Goal: Task Accomplishment & Management: Manage account settings

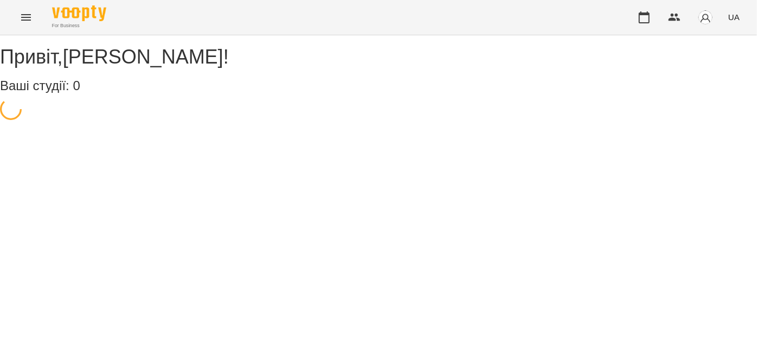
click at [18, 24] on button "Menu" at bounding box center [26, 17] width 26 height 26
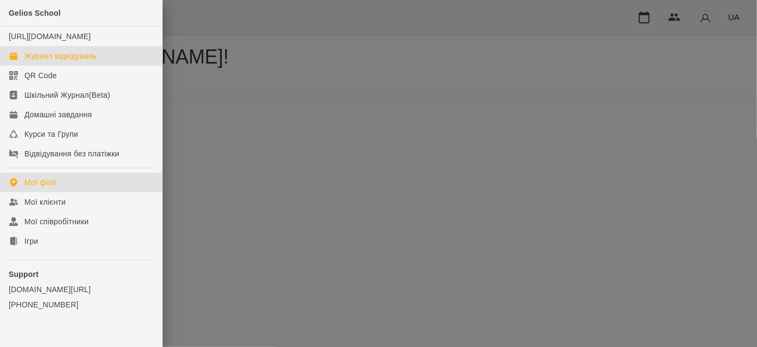
click at [27, 61] on div "Журнал відвідувань" at bounding box center [60, 55] width 72 height 11
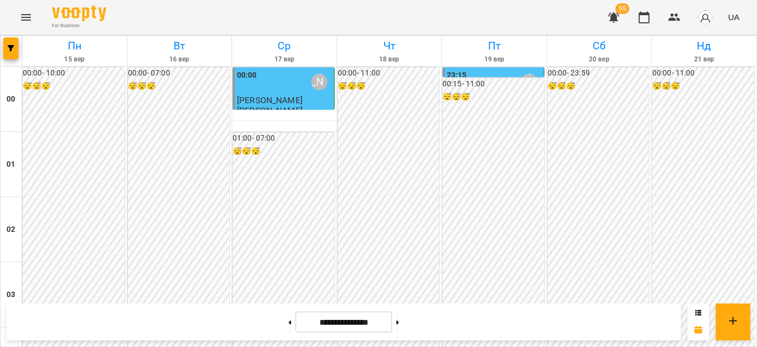
scroll to position [838, 0]
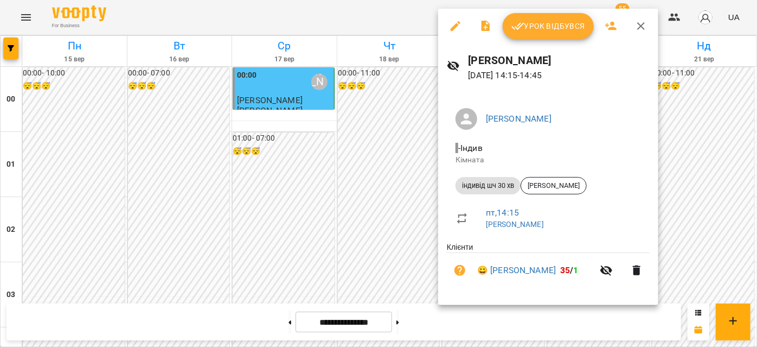
click at [535, 23] on span "Урок відбувся" at bounding box center [549, 26] width 74 height 13
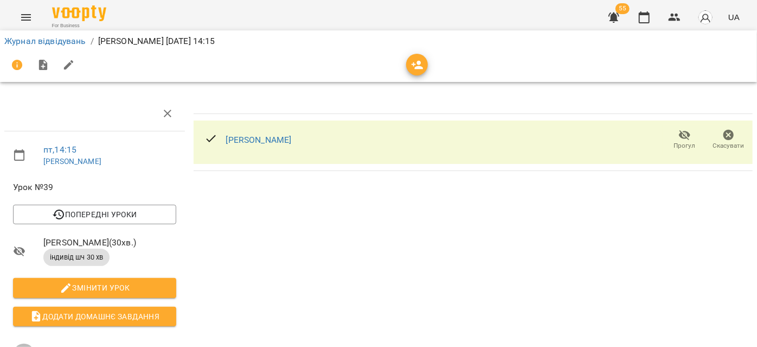
click at [28, 15] on icon "Menu" at bounding box center [26, 17] width 13 height 13
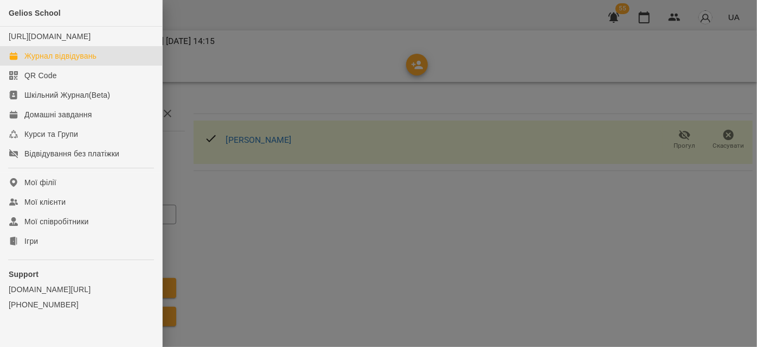
click at [50, 61] on div "Журнал відвідувань" at bounding box center [60, 55] width 72 height 11
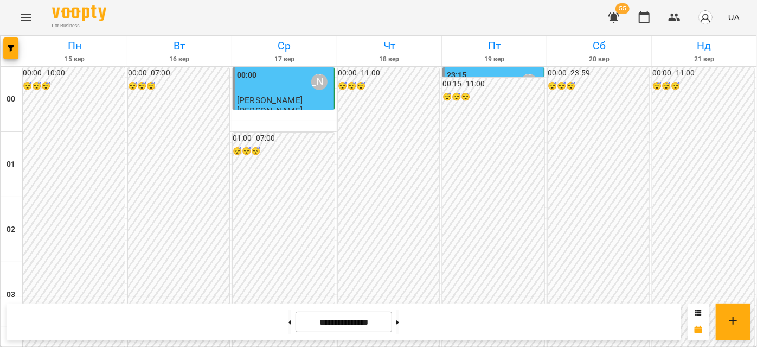
scroll to position [789, 0]
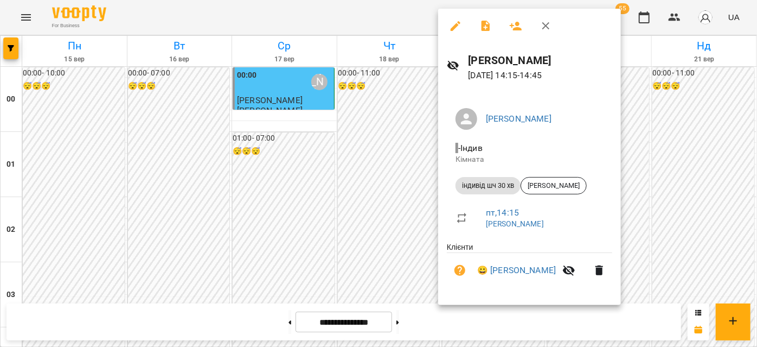
click at [461, 25] on icon "button" at bounding box center [455, 26] width 13 height 13
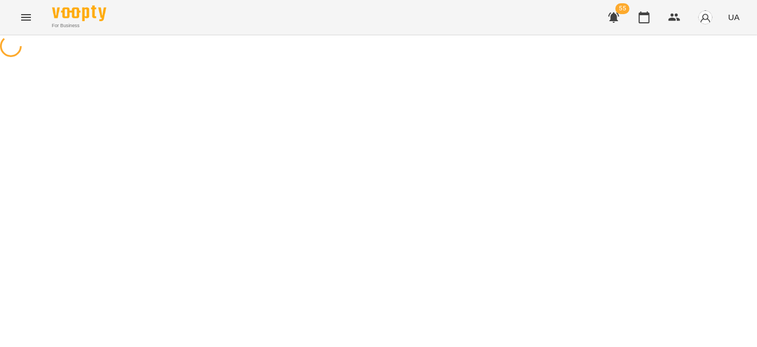
select select "**********"
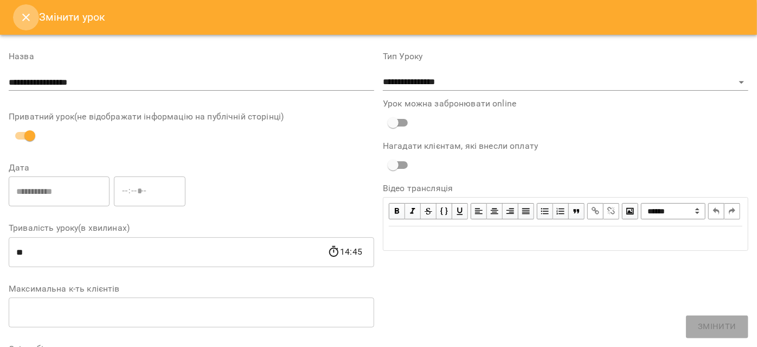
click at [25, 18] on icon "Close" at bounding box center [26, 18] width 8 height 8
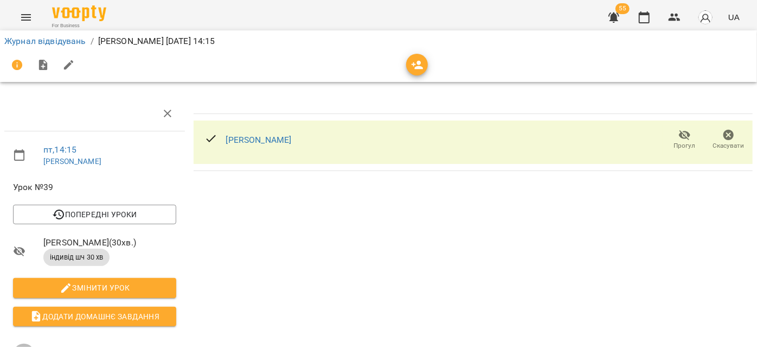
click at [286, 145] on div "[PERSON_NAME]" at bounding box center [248, 140] width 104 height 35
click at [22, 19] on icon "Menu" at bounding box center [26, 17] width 13 height 13
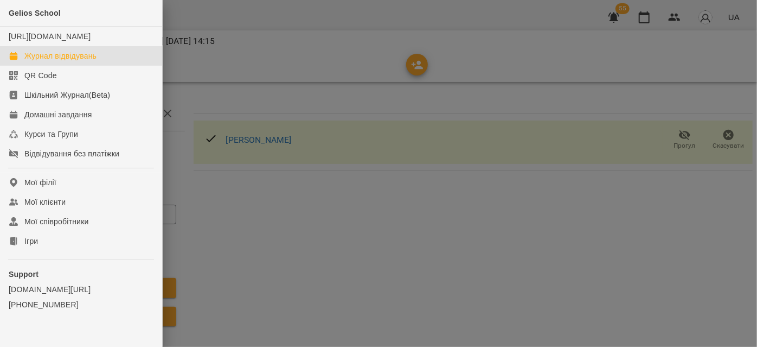
click at [64, 61] on div "Журнал відвідувань" at bounding box center [60, 55] width 72 height 11
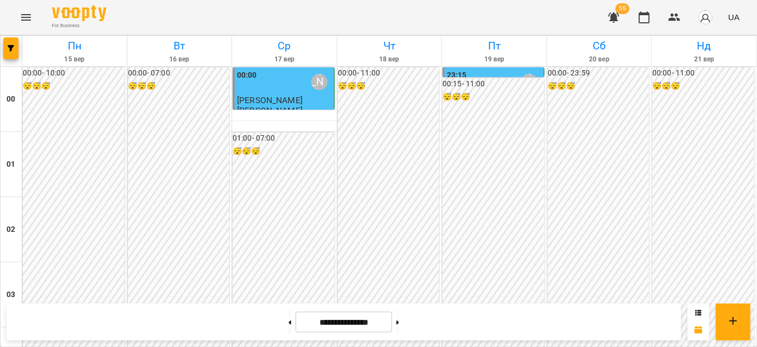
scroll to position [888, 0]
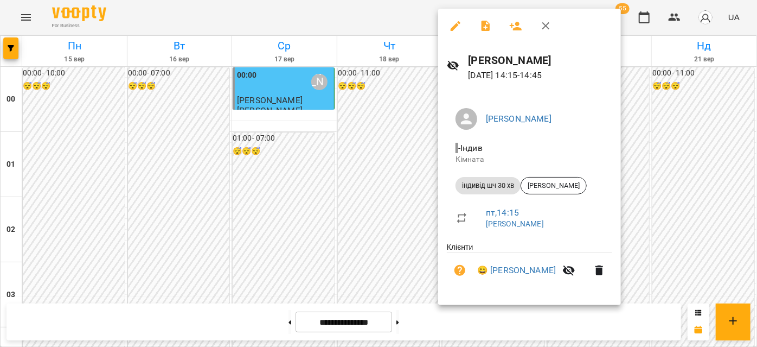
click at [544, 26] on icon "button" at bounding box center [546, 26] width 13 height 13
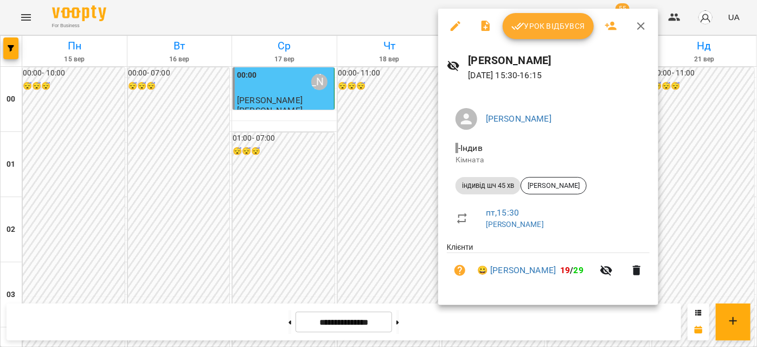
click at [637, 26] on icon "button" at bounding box center [641, 26] width 13 height 13
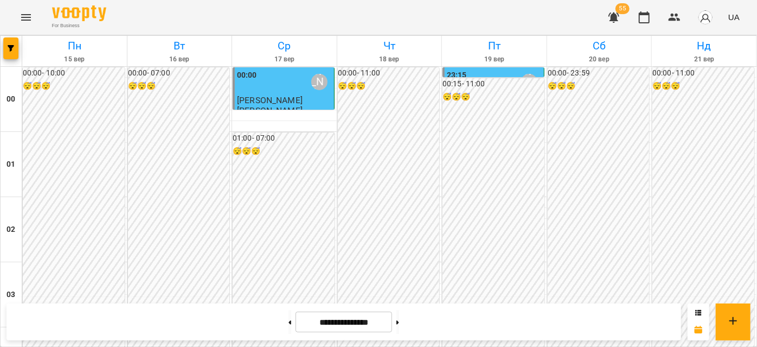
scroll to position [1036, 0]
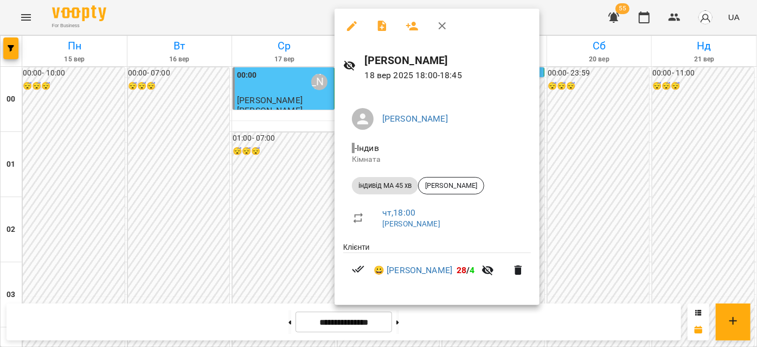
click at [441, 21] on icon "button" at bounding box center [442, 26] width 13 height 13
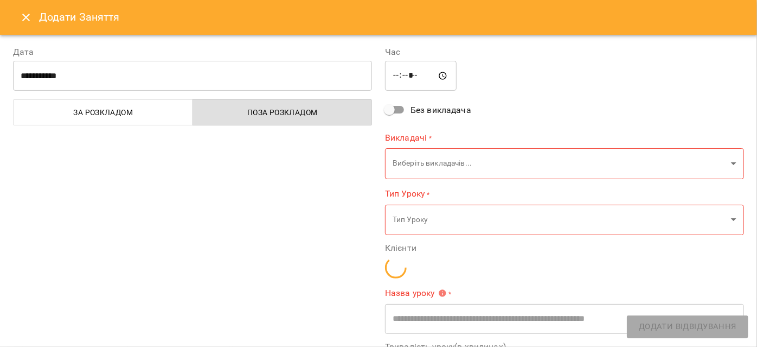
type input "**********"
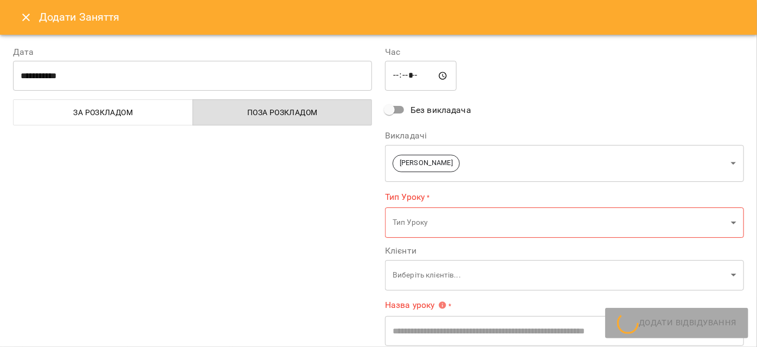
click at [16, 14] on button "Close" at bounding box center [26, 17] width 26 height 26
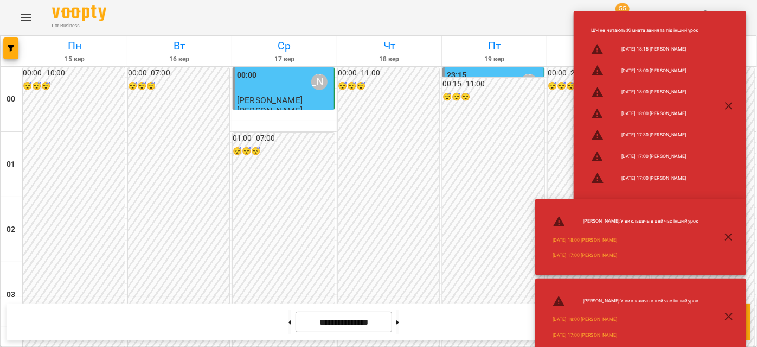
scroll to position [937, 0]
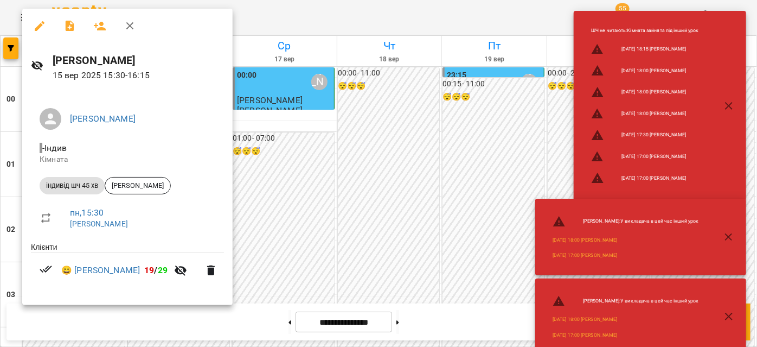
click at [133, 23] on icon "button" at bounding box center [130, 26] width 8 height 8
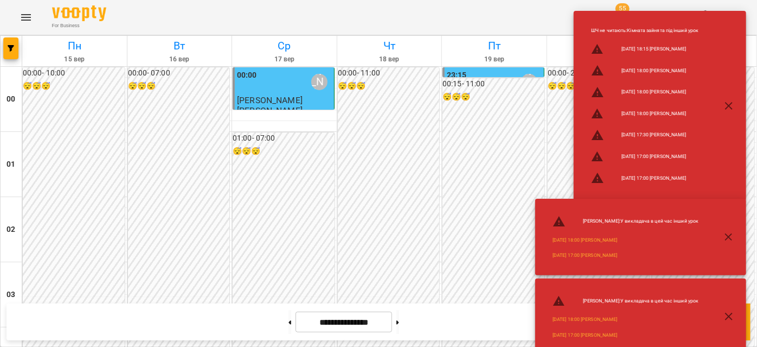
scroll to position [986, 0]
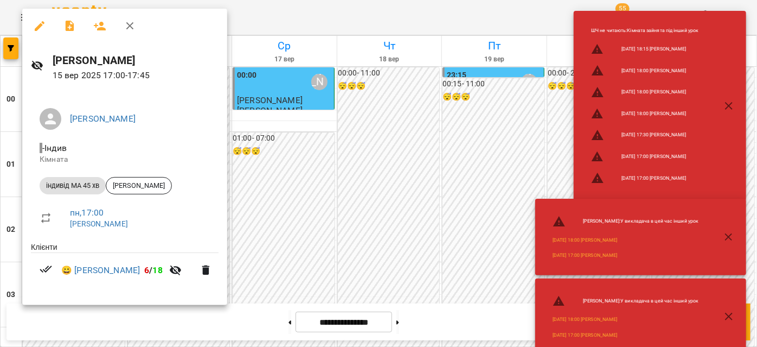
click at [126, 21] on icon "button" at bounding box center [130, 26] width 13 height 13
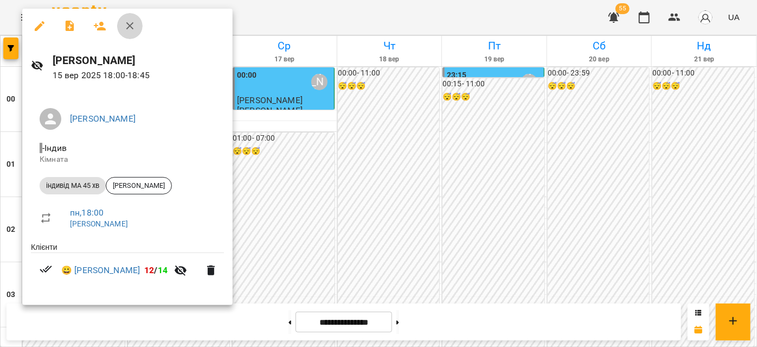
click at [126, 27] on icon "button" at bounding box center [130, 26] width 13 height 13
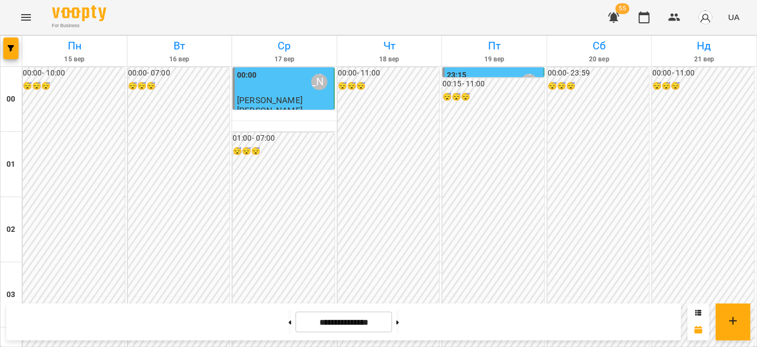
scroll to position [1134, 0]
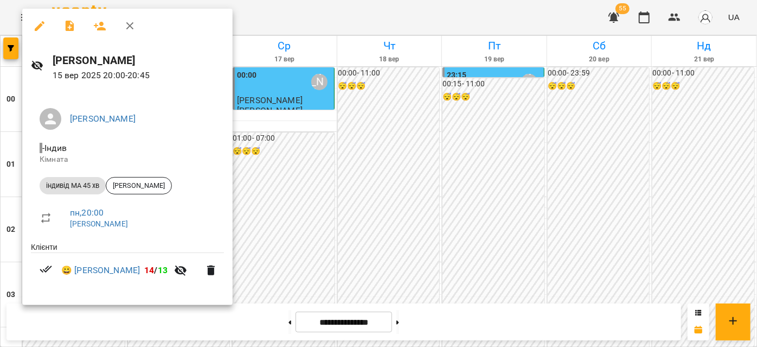
click at [130, 17] on button "button" at bounding box center [130, 26] width 26 height 26
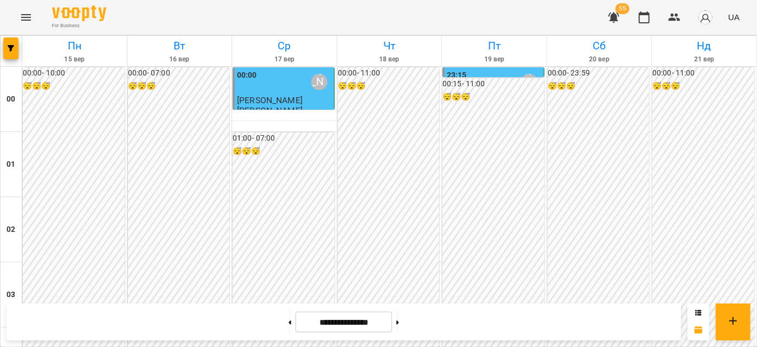
scroll to position [1331, 0]
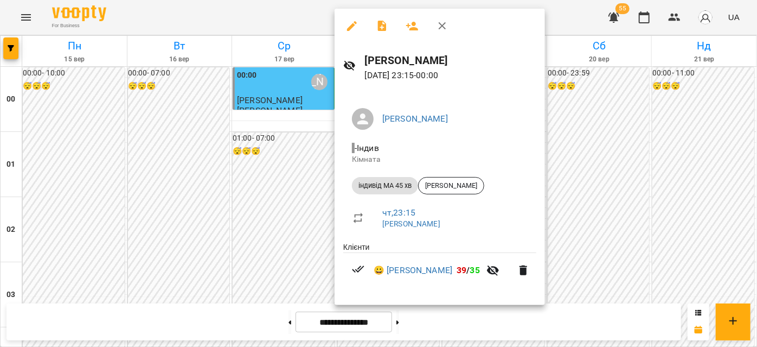
click at [448, 28] on icon "button" at bounding box center [442, 26] width 13 height 13
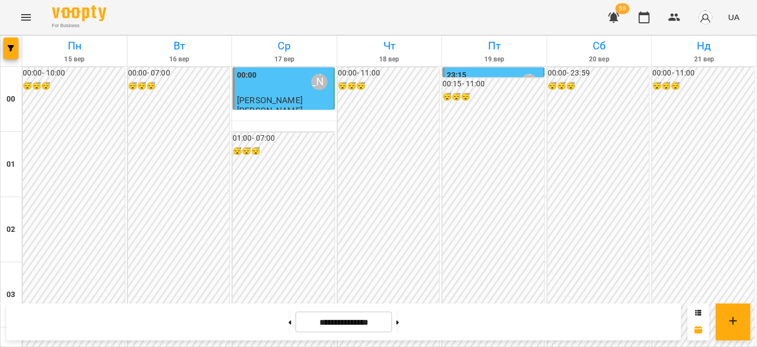
scroll to position [1183, 0]
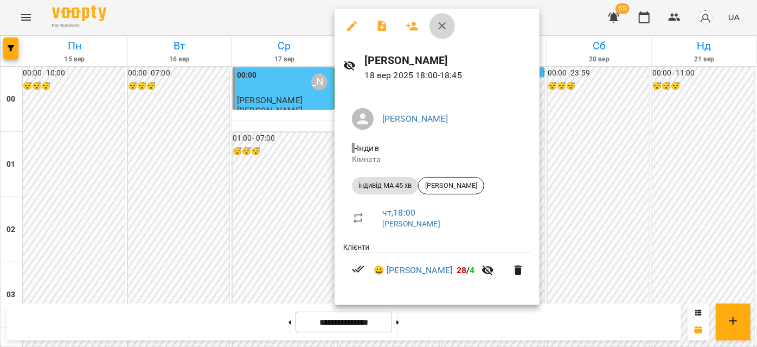
click at [442, 27] on icon "button" at bounding box center [442, 26] width 13 height 13
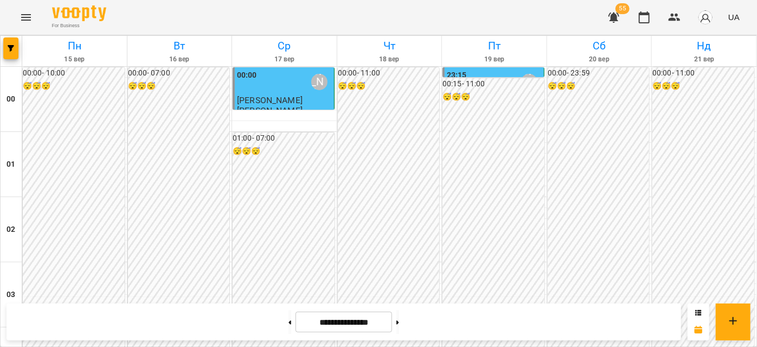
scroll to position [985, 0]
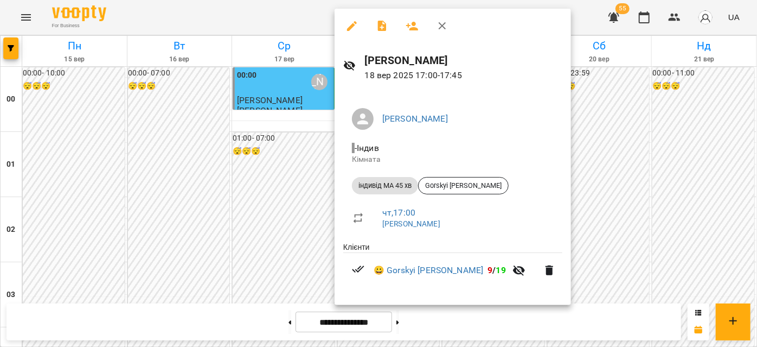
click at [441, 28] on icon "button" at bounding box center [442, 26] width 13 height 13
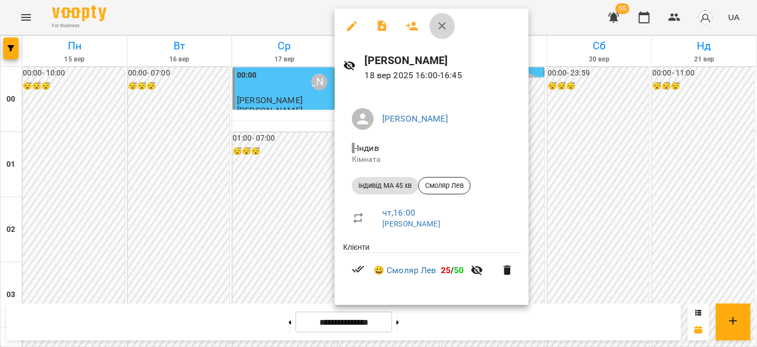
click at [444, 30] on icon "button" at bounding box center [442, 26] width 13 height 13
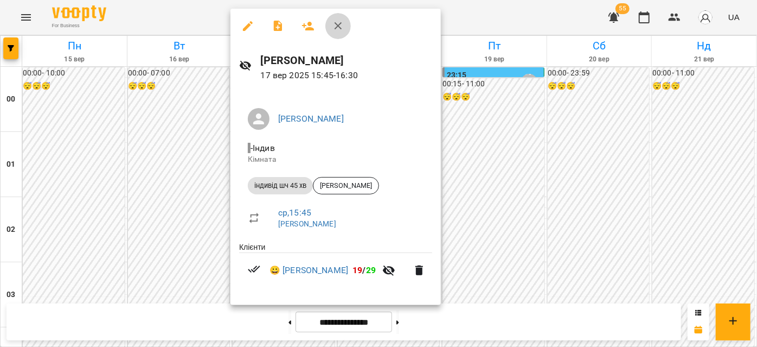
click at [339, 25] on icon "button" at bounding box center [339, 26] width 8 height 8
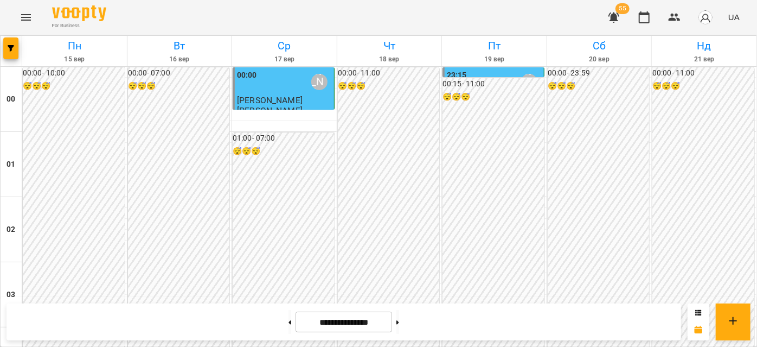
scroll to position [886, 0]
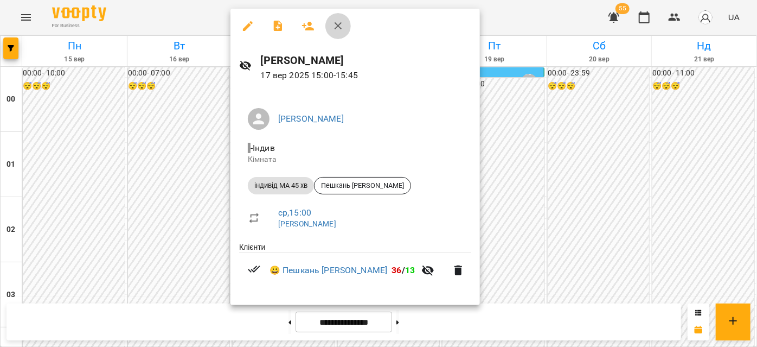
click at [339, 27] on icon "button" at bounding box center [338, 26] width 13 height 13
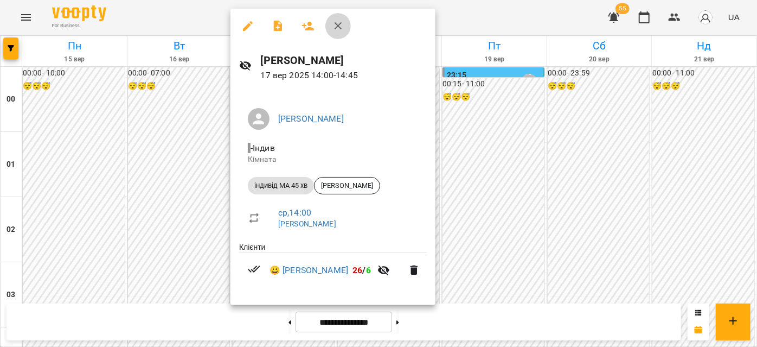
click at [338, 29] on icon "button" at bounding box center [338, 26] width 13 height 13
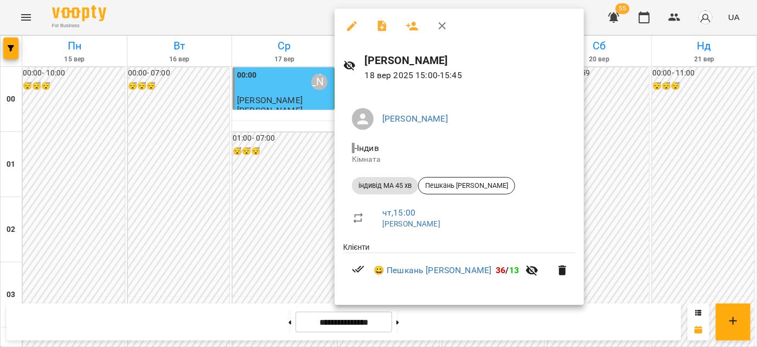
click at [437, 30] on icon "button" at bounding box center [442, 26] width 13 height 13
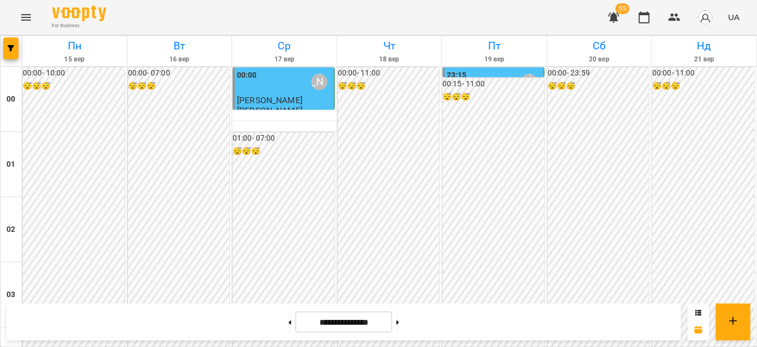
scroll to position [788, 0]
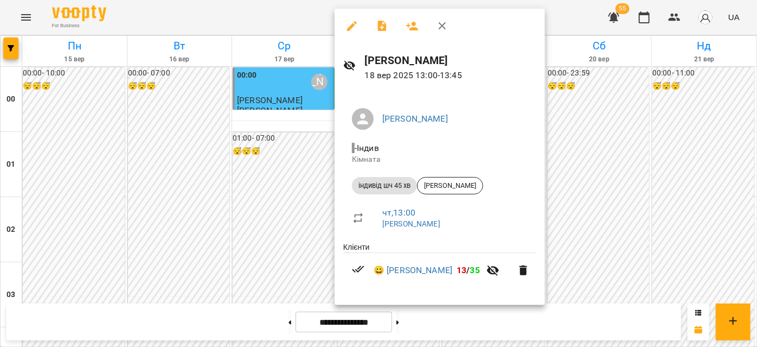
click at [443, 30] on icon "button" at bounding box center [442, 26] width 13 height 13
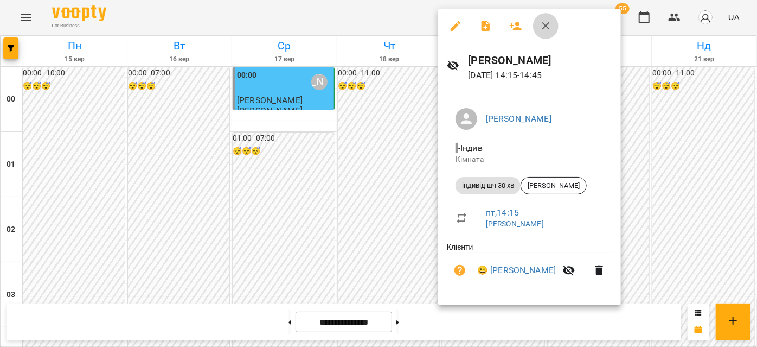
click at [549, 25] on icon "button" at bounding box center [546, 26] width 13 height 13
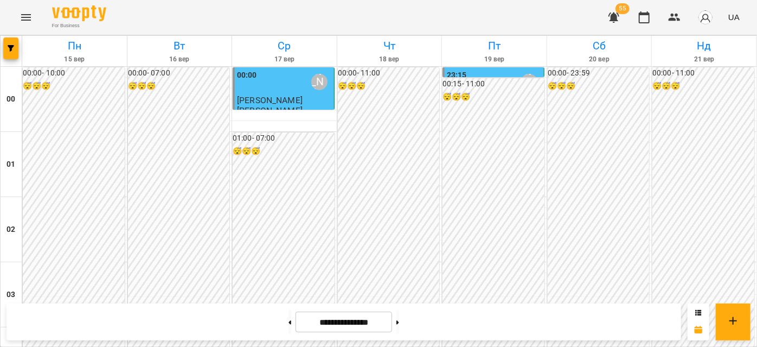
scroll to position [936, 0]
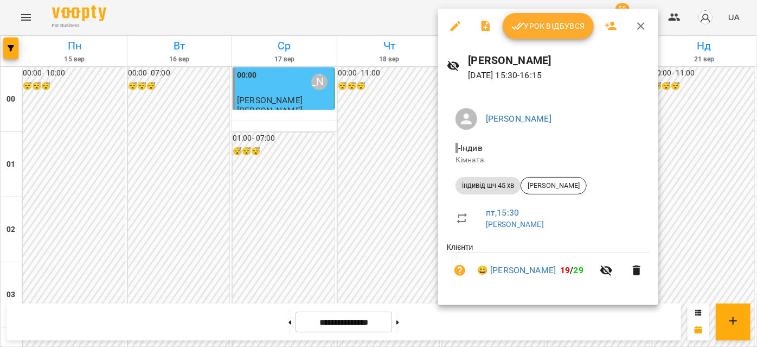
click at [636, 24] on icon "button" at bounding box center [641, 26] width 13 height 13
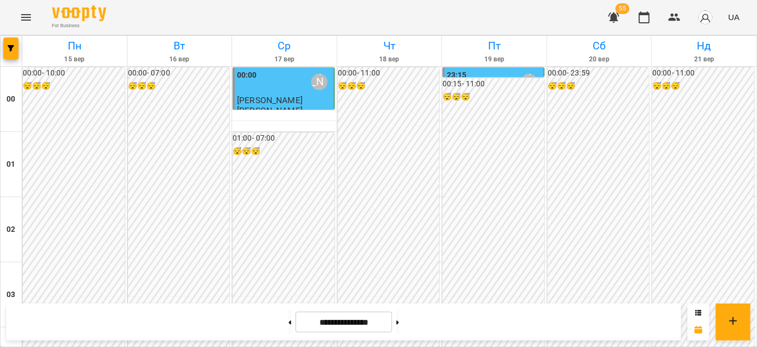
scroll to position [1035, 0]
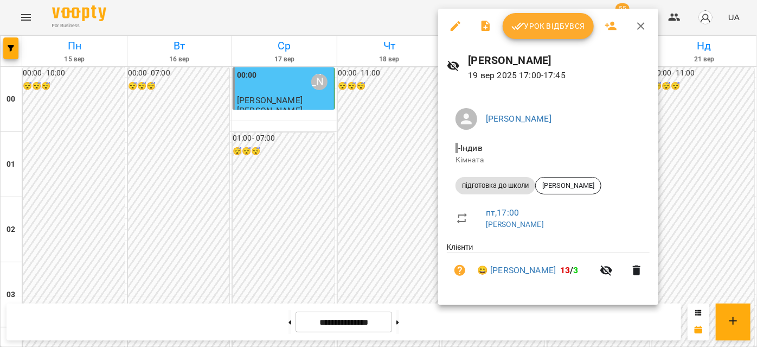
click at [539, 25] on span "Урок відбувся" at bounding box center [549, 26] width 74 height 13
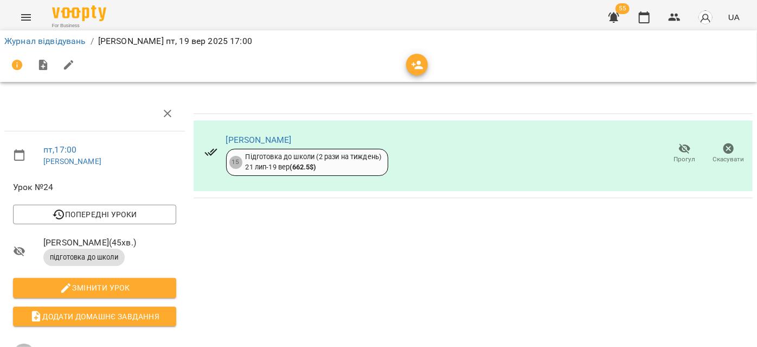
click at [30, 14] on icon "Menu" at bounding box center [26, 17] width 10 height 7
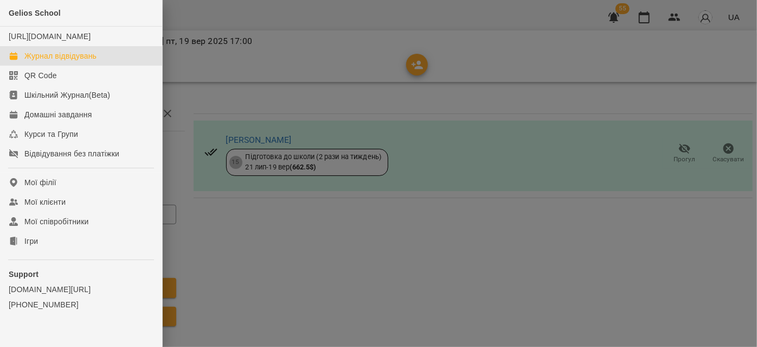
click at [67, 61] on div "Журнал відвідувань" at bounding box center [60, 55] width 72 height 11
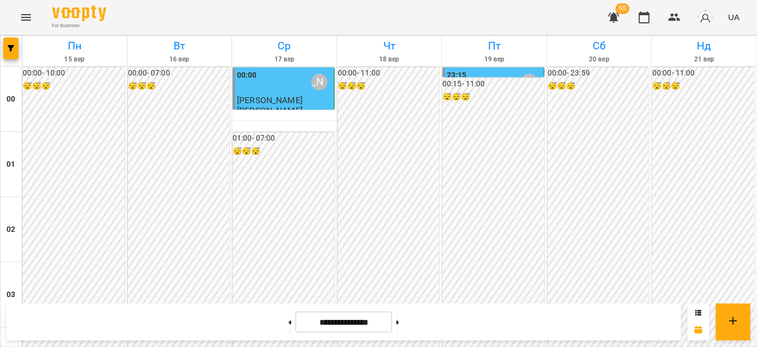
scroll to position [1085, 0]
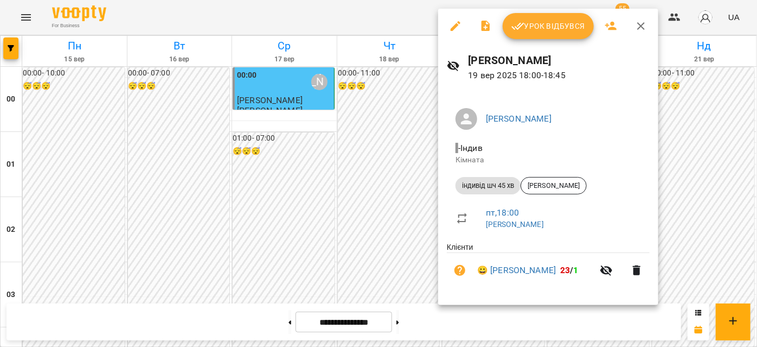
click at [639, 19] on button "button" at bounding box center [641, 26] width 26 height 26
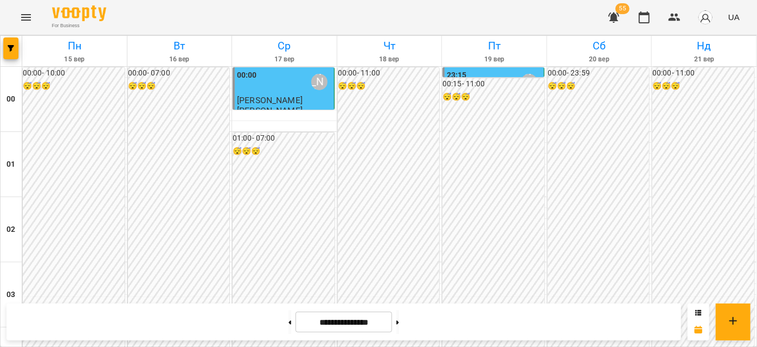
scroll to position [739, 0]
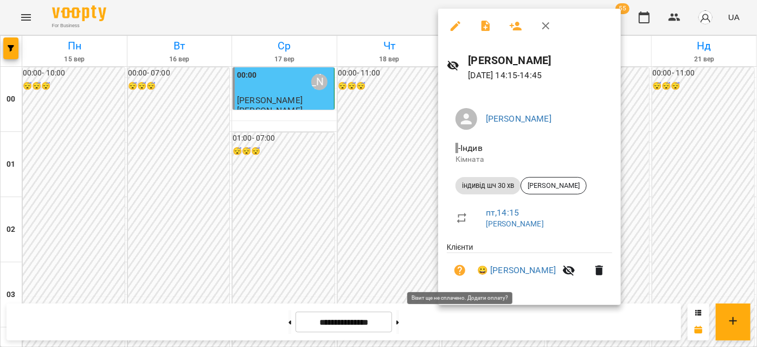
click at [461, 273] on icon "button" at bounding box center [460, 270] width 11 height 11
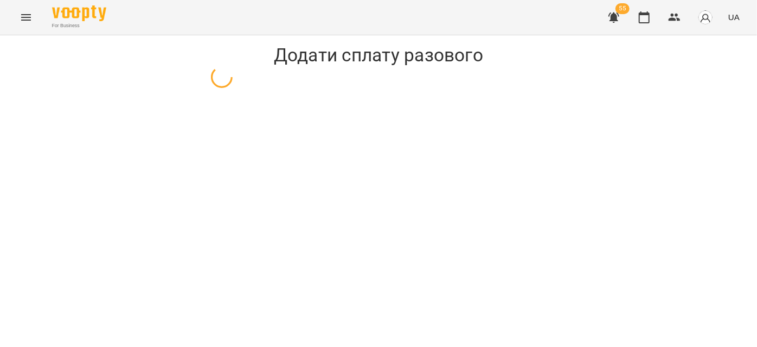
select select "**********"
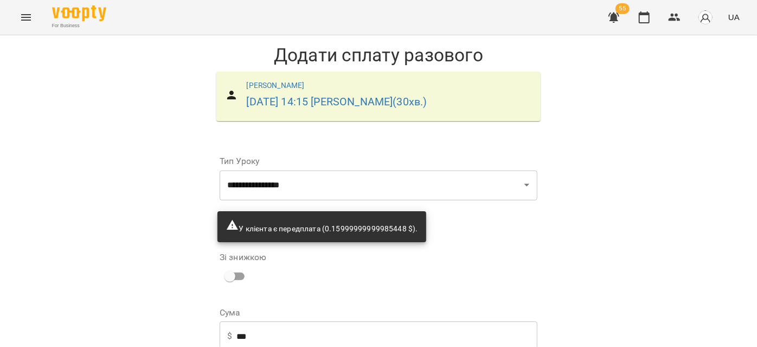
click at [29, 14] on icon "Menu" at bounding box center [26, 17] width 13 height 13
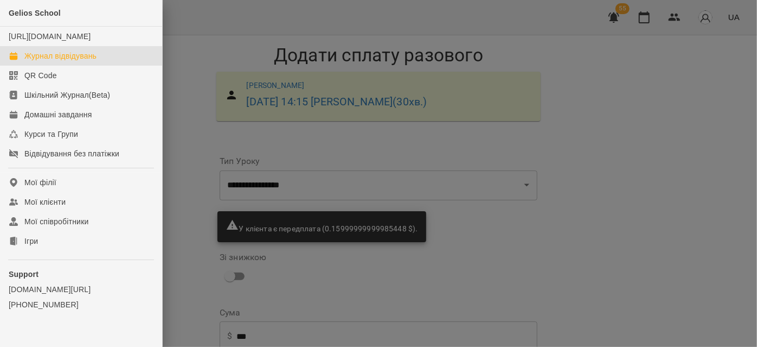
click at [44, 61] on div "Журнал відвідувань" at bounding box center [60, 55] width 72 height 11
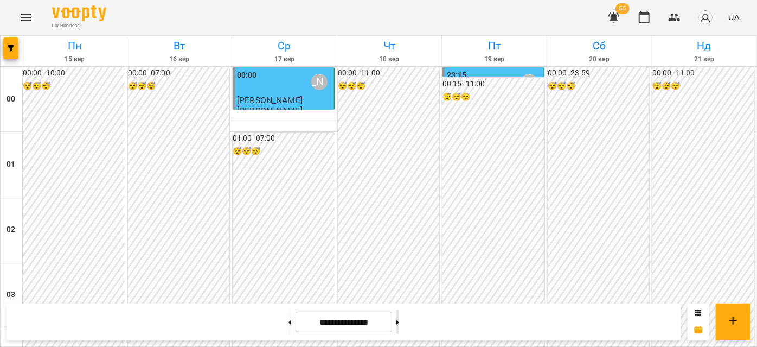
click at [399, 318] on button at bounding box center [398, 322] width 3 height 24
type input "**********"
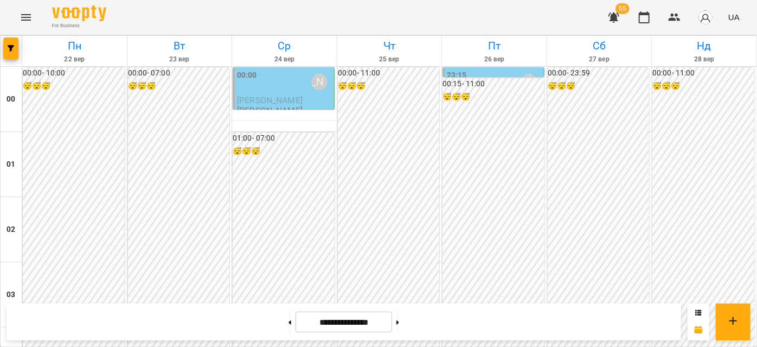
scroll to position [1085, 0]
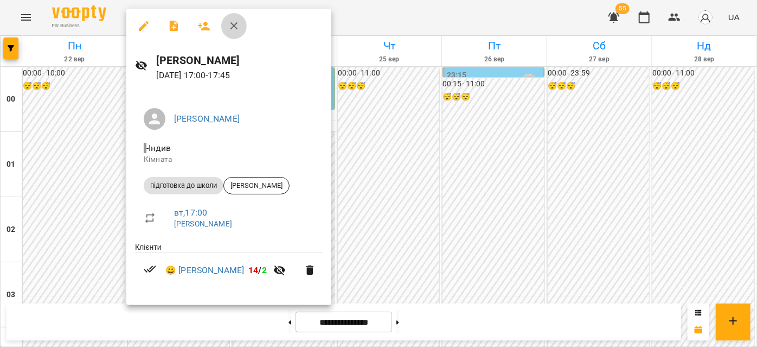
click at [240, 23] on icon "button" at bounding box center [234, 26] width 13 height 13
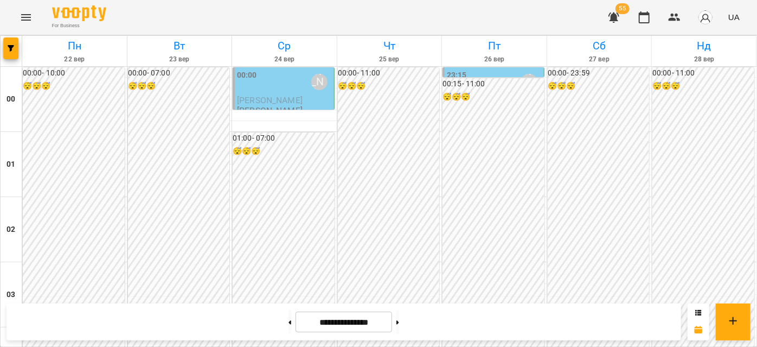
scroll to position [838, 0]
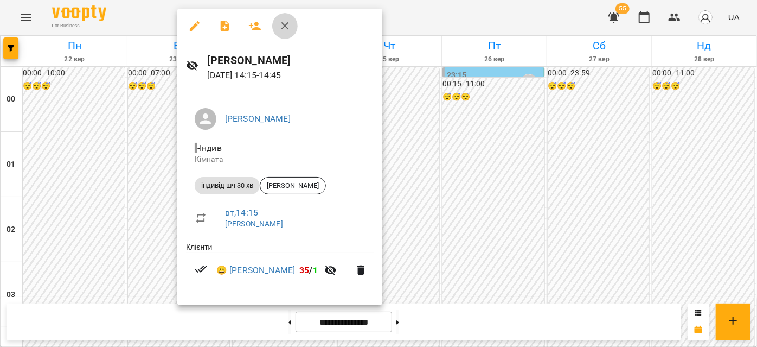
click at [279, 26] on icon "button" at bounding box center [285, 26] width 13 height 13
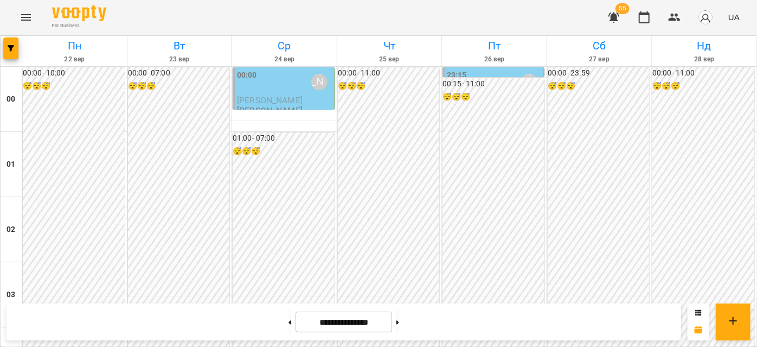
click at [22, 15] on icon "Menu" at bounding box center [26, 17] width 13 height 13
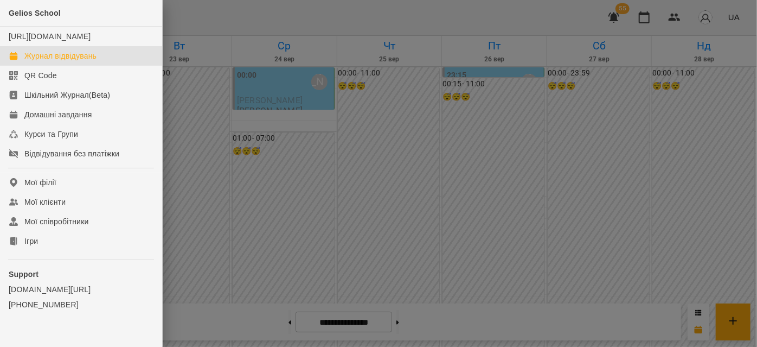
click at [84, 61] on div "Журнал відвідувань" at bounding box center [60, 55] width 72 height 11
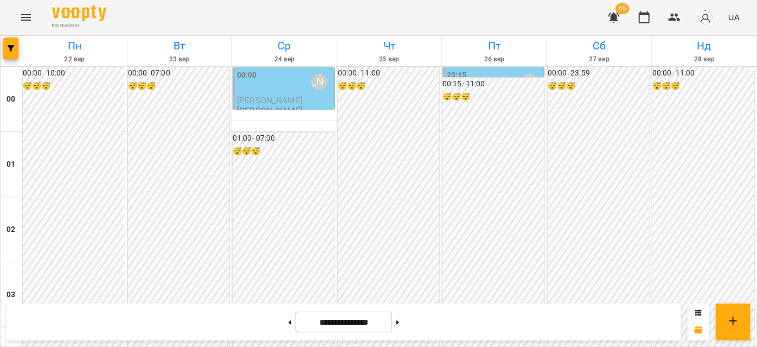
scroll to position [197, 0]
click at [289, 319] on button at bounding box center [290, 322] width 3 height 24
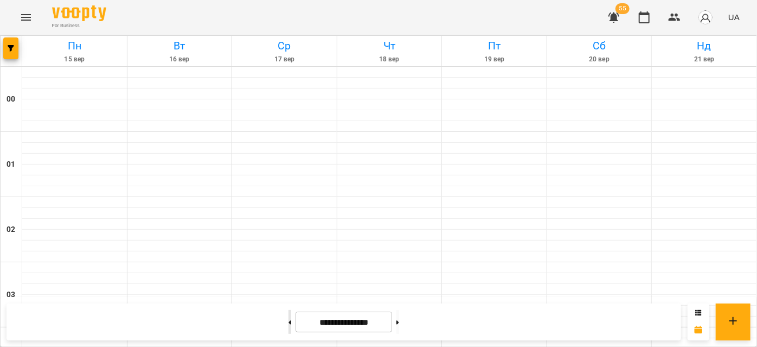
type input "**********"
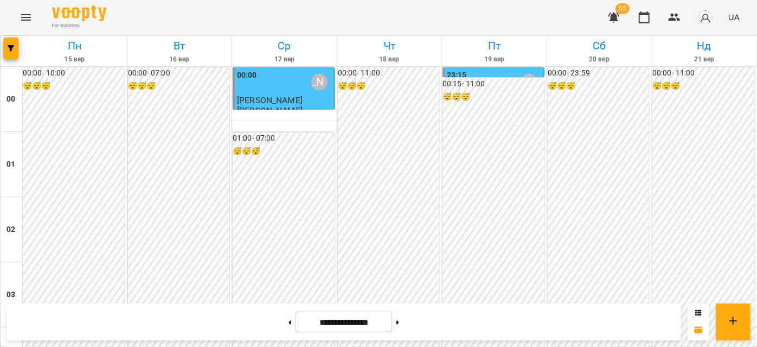
scroll to position [888, 0]
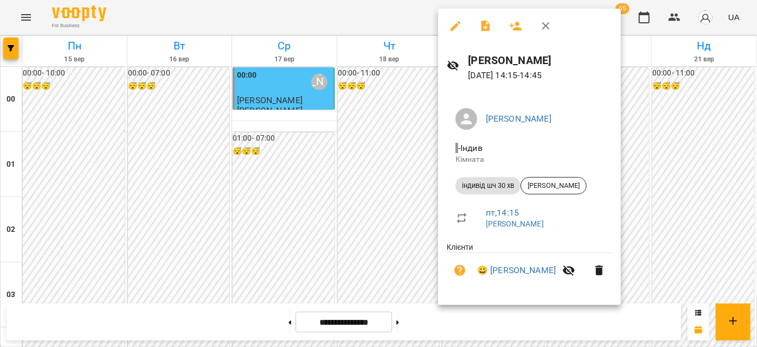
click at [540, 23] on icon "button" at bounding box center [546, 26] width 13 height 13
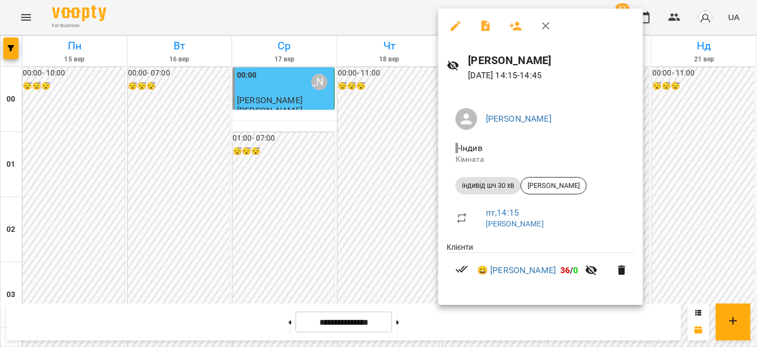
click at [545, 18] on button "button" at bounding box center [546, 26] width 26 height 26
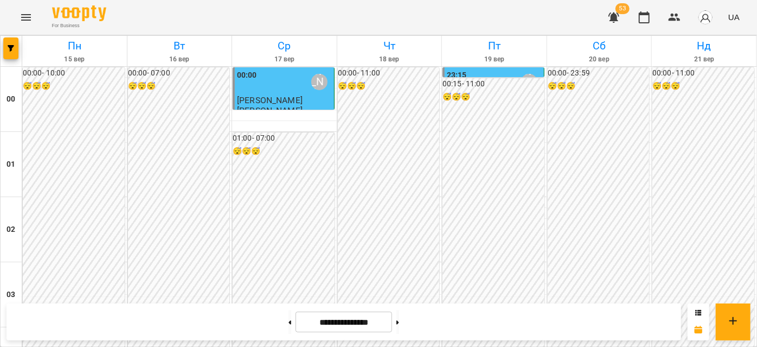
scroll to position [1085, 0]
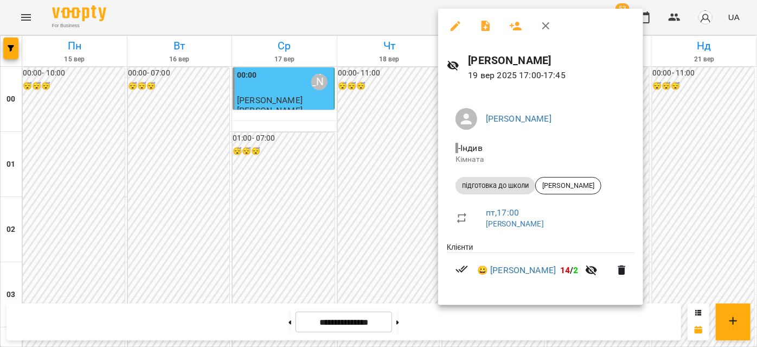
click at [540, 32] on icon "button" at bounding box center [546, 26] width 13 height 13
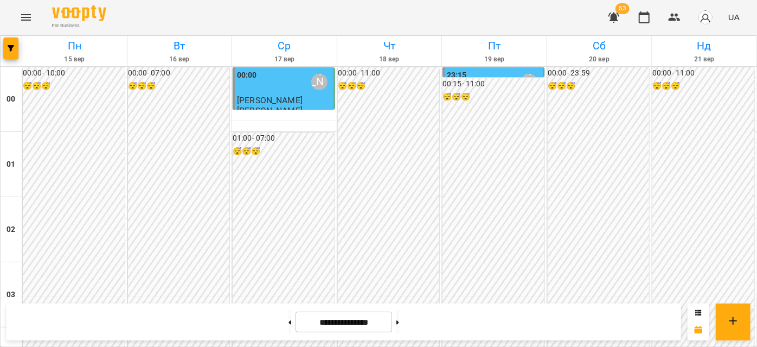
scroll to position [888, 0]
